Goal: Task Accomplishment & Management: Manage account settings

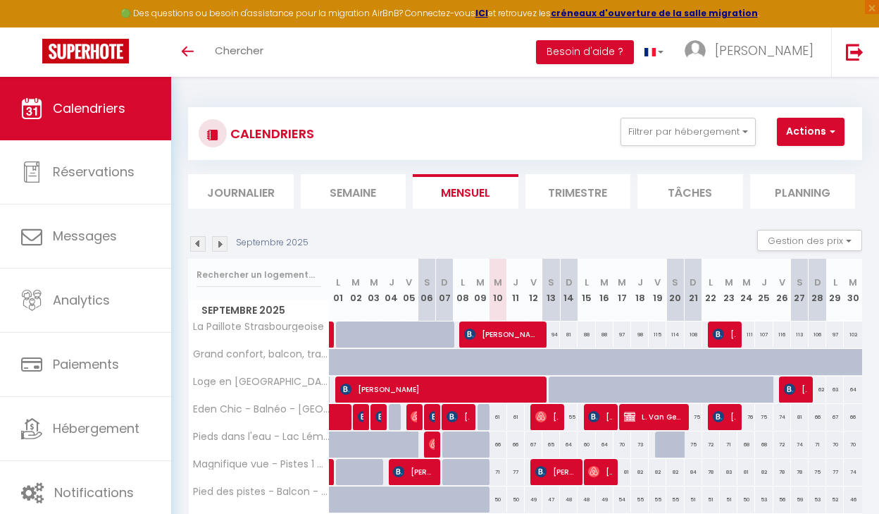
select select
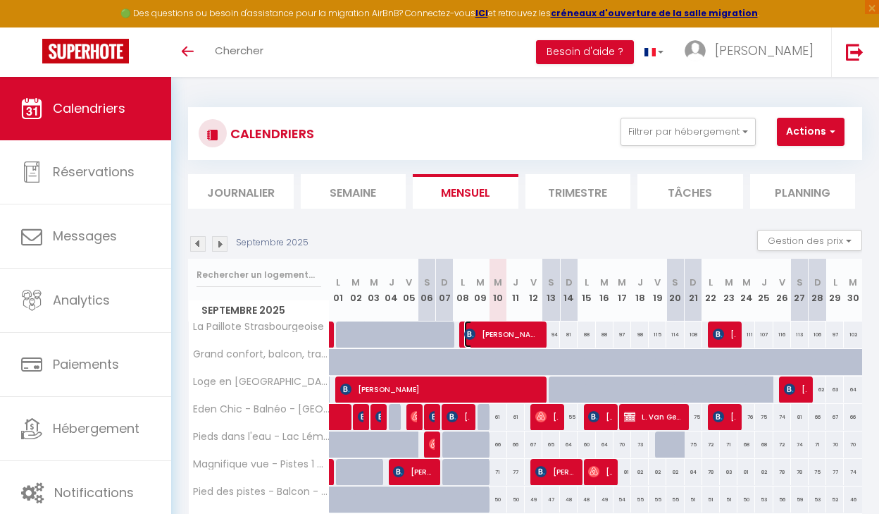
click at [492, 329] on span "[PERSON_NAME]" at bounding box center [502, 334] width 76 height 27
select select "OK"
select select "KO"
select select "0"
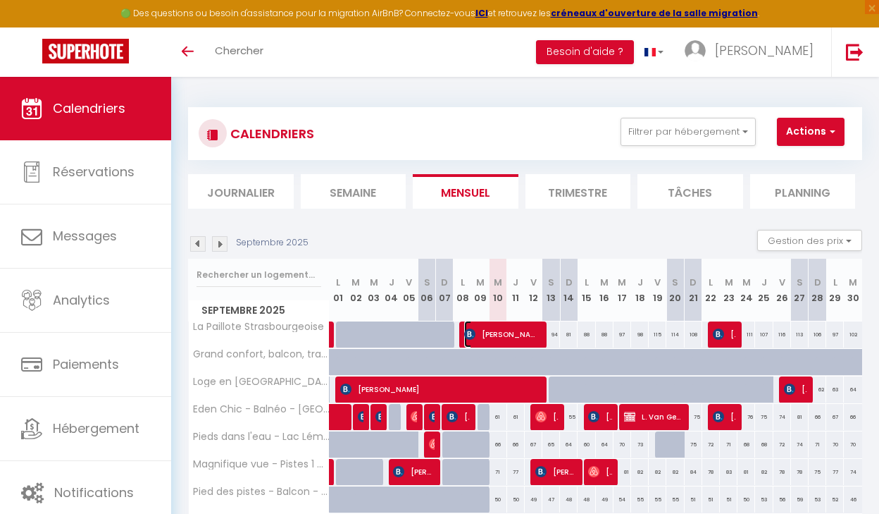
select select "1"
select select
